Goal: Download file/media

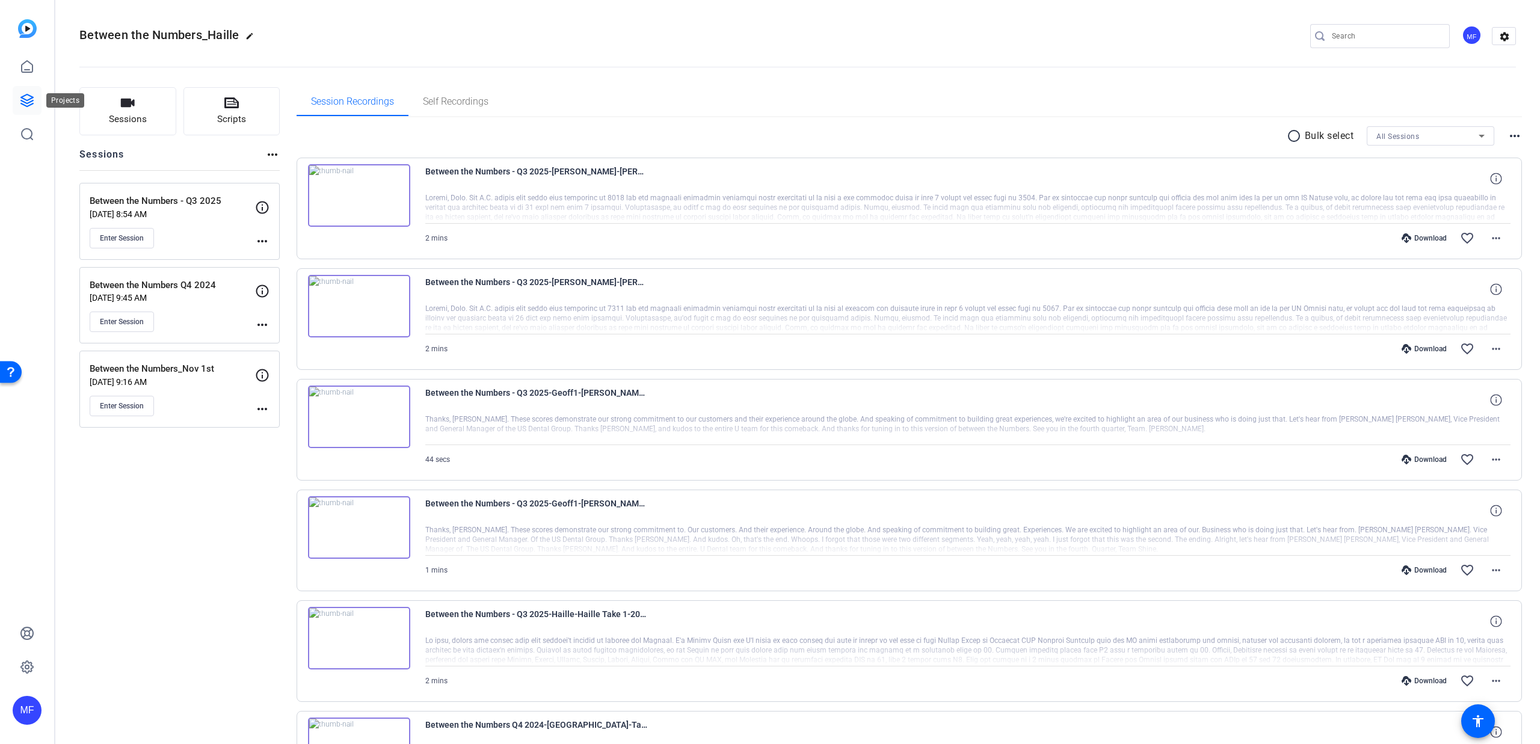
click at [19, 91] on link at bounding box center [27, 100] width 29 height 29
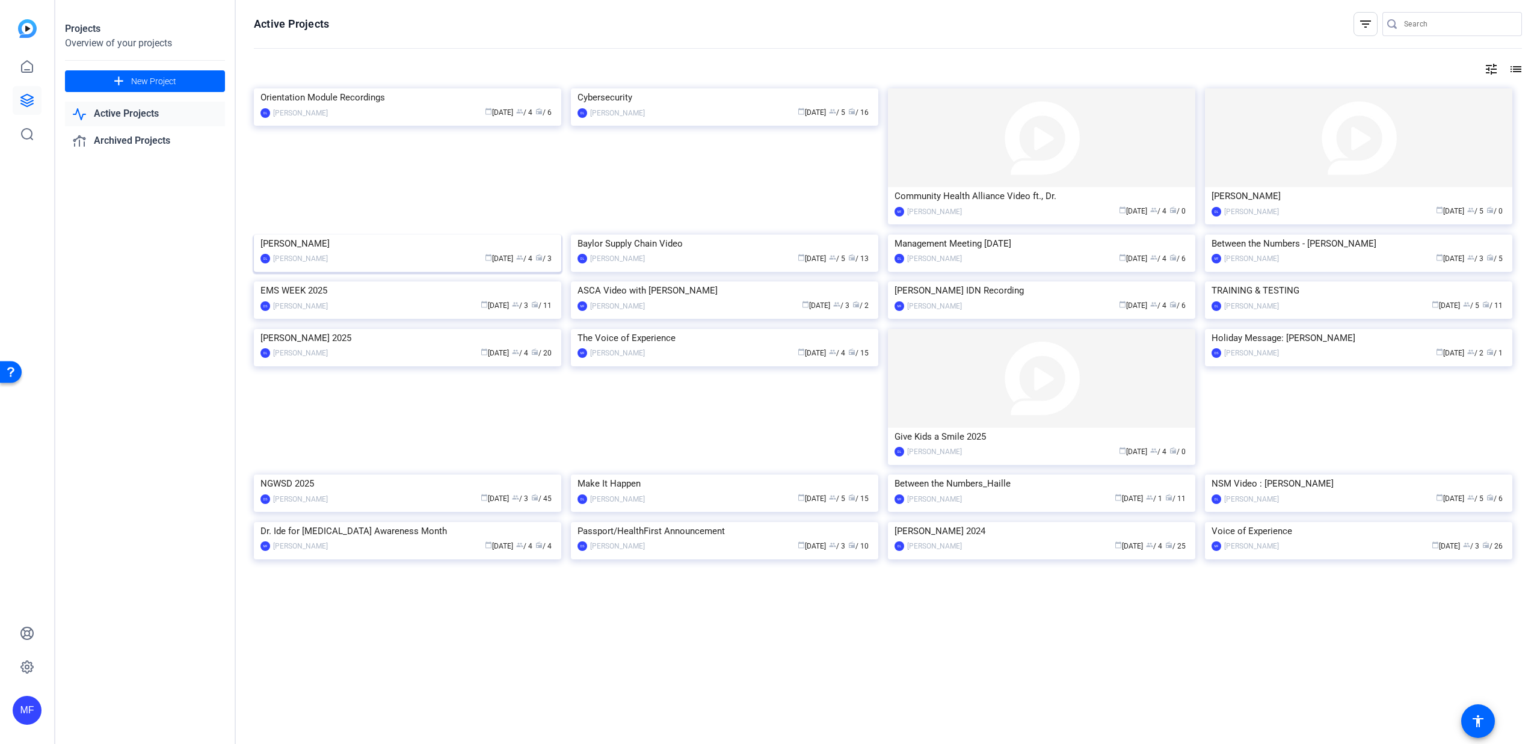
scroll to position [22, 0]
click at [375, 329] on img at bounding box center [407, 329] width 307 height 0
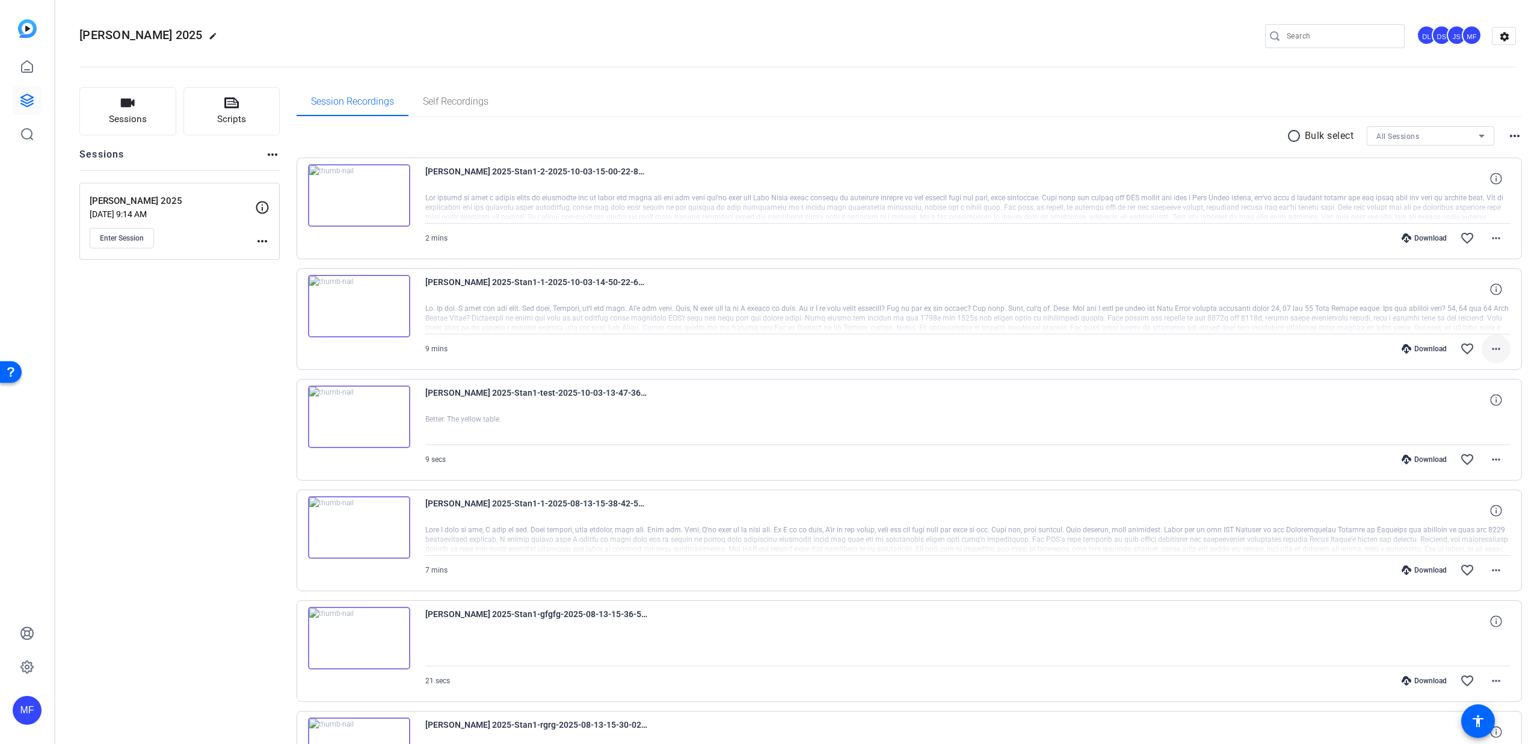
click at [1481, 354] on span at bounding box center [1495, 348] width 29 height 29
click at [1466, 408] on span "Download MP4" at bounding box center [1458, 404] width 72 height 14
click at [1435, 240] on div "Download" at bounding box center [1423, 238] width 57 height 10
